Goal: Task Accomplishment & Management: Use online tool/utility

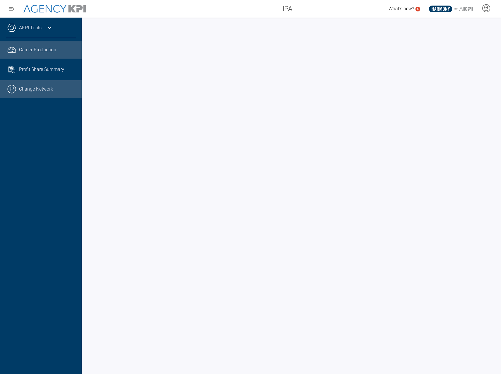
click at [43, 92] on link ".cls-1{fill:none;stroke:#000;stroke-linecap:round;stroke-linejoin:round;stroke-…" at bounding box center [41, 89] width 82 height 18
click at [28, 25] on link "AKPI Tools" at bounding box center [30, 27] width 23 height 7
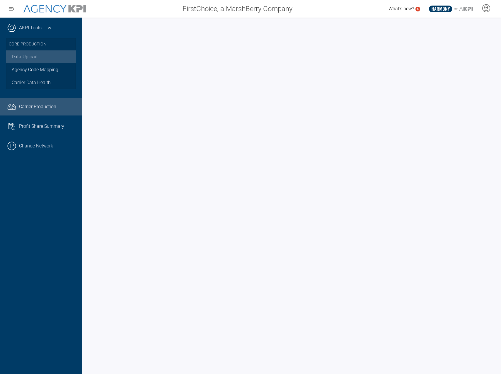
click at [31, 56] on link "Data Upload" at bounding box center [41, 56] width 70 height 13
